Goal: Information Seeking & Learning: Learn about a topic

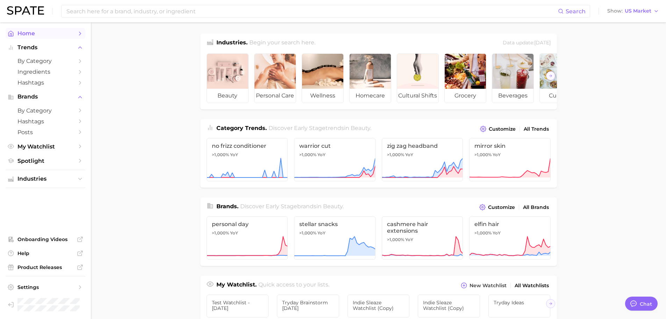
click at [28, 37] on link "Home" at bounding box center [46, 33] width 80 height 11
click at [44, 62] on span "by Category" at bounding box center [45, 61] width 56 height 7
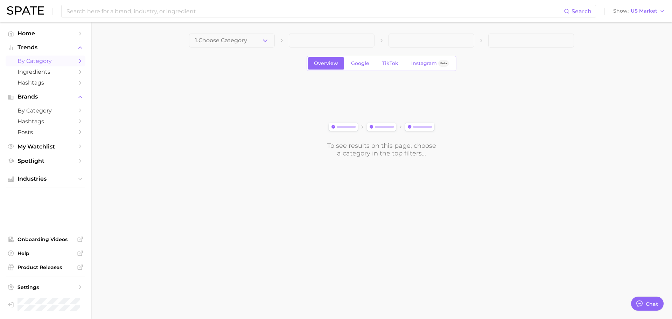
click at [205, 46] on button "1. Choose Category" at bounding box center [232, 41] width 86 height 14
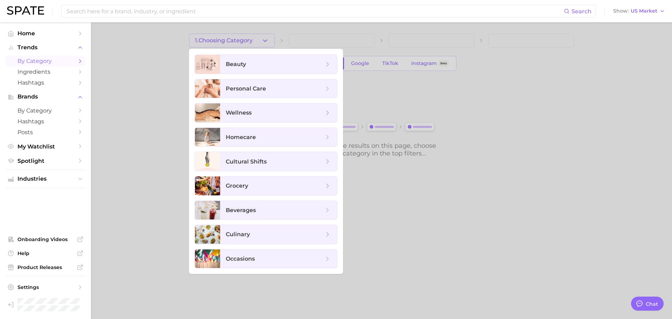
click at [217, 76] on ul "beauty personal care wellness homecare cultural shifts grocery beverages culina…" at bounding box center [266, 161] width 154 height 225
click at [228, 66] on span "beauty" at bounding box center [236, 64] width 20 height 7
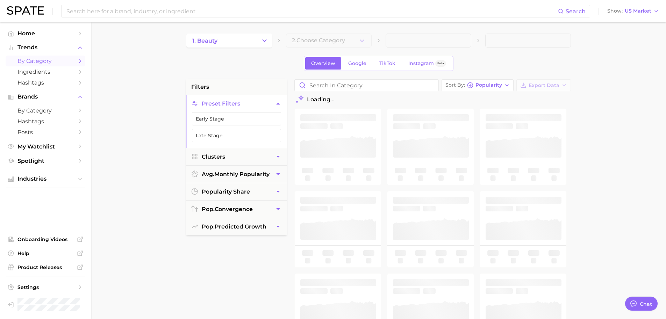
click at [161, 100] on main "1. beauty 2. Choose Category Overview Google TikTok Instagram Beta filters Pres…" at bounding box center [379, 287] width 576 height 531
